Goal: Task Accomplishment & Management: Manage account settings

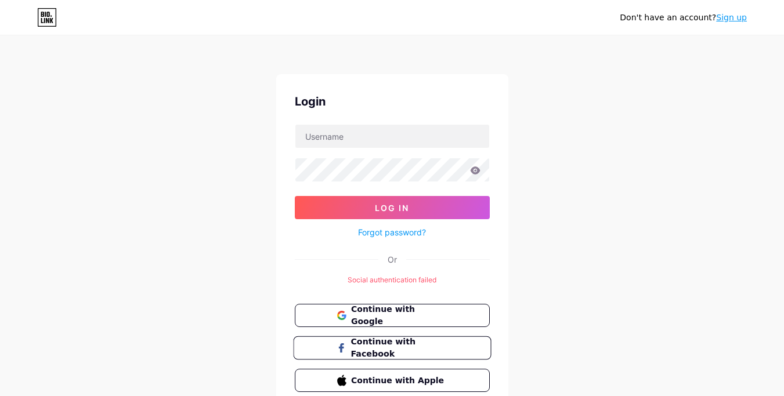
click at [374, 343] on span "Continue with Facebook" at bounding box center [398, 348] width 97 height 25
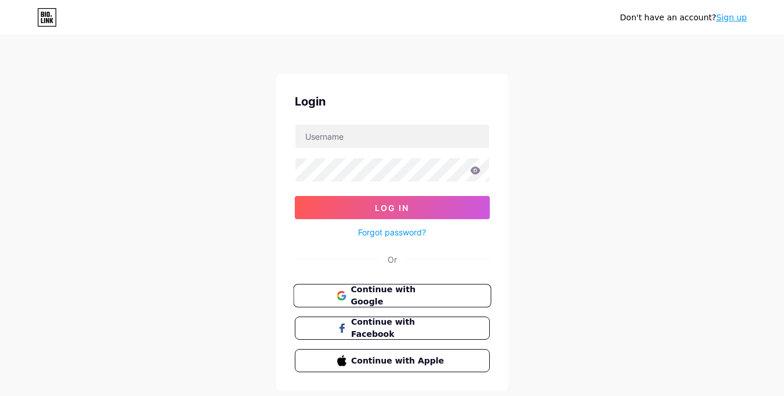
click at [376, 297] on span "Continue with Google" at bounding box center [398, 296] width 97 height 25
click at [378, 333] on span "Continue with Facebook" at bounding box center [398, 328] width 97 height 25
click at [357, 137] on input "text" at bounding box center [392, 136] width 194 height 23
click at [735, 17] on link "Sign up" at bounding box center [731, 17] width 31 height 9
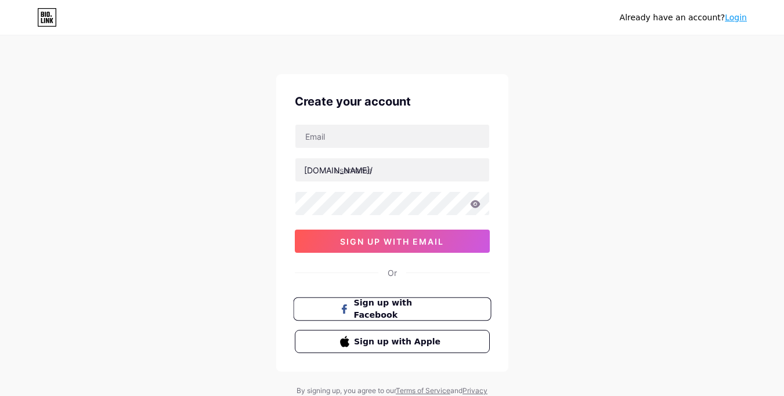
click at [340, 315] on span at bounding box center [343, 309] width 9 height 25
